Goal: Find contact information: Find contact information

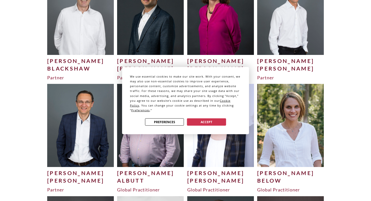
scroll to position [250, 0]
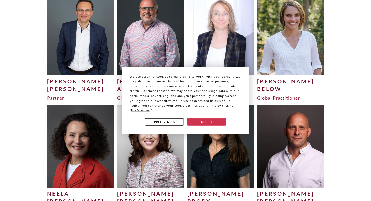
click at [356, 101] on div "We use essential cookies to make our site work. With your consent, we may also …" at bounding box center [185, 100] width 371 height 201
click at [217, 121] on button "Accept" at bounding box center [206, 121] width 39 height 7
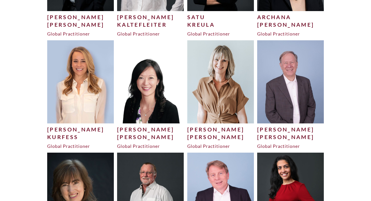
scroll to position [1118, 0]
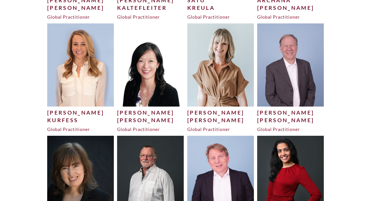
click at [134, 114] on div "[PERSON_NAME]" at bounding box center [150, 113] width 67 height 8
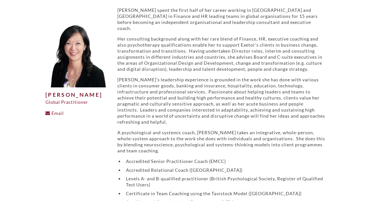
scroll to position [29, 0]
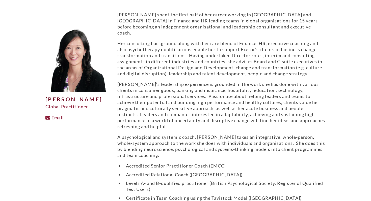
click at [175, 134] on p "A psychological and systemic coach, Danielle takes an integrative, whole-person…" at bounding box center [221, 146] width 208 height 24
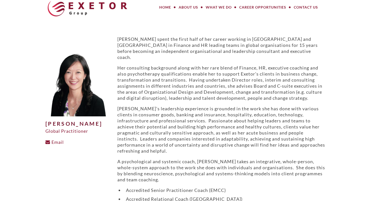
scroll to position [0, 0]
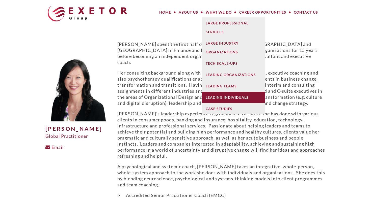
click at [225, 94] on link "Leading Individuals" at bounding box center [233, 97] width 63 height 11
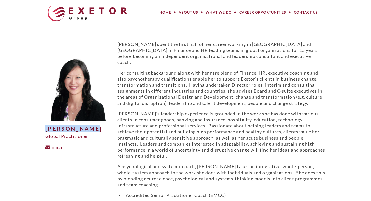
drag, startPoint x: 93, startPoint y: 128, endPoint x: 42, endPoint y: 129, distance: 50.2
click at [42, 129] on div "Danielle Lee Global Practitioner Email" at bounding box center [78, 188] width 72 height 294
copy h1 "Danielle Lee"
